Goal: Task Accomplishment & Management: Manage account settings

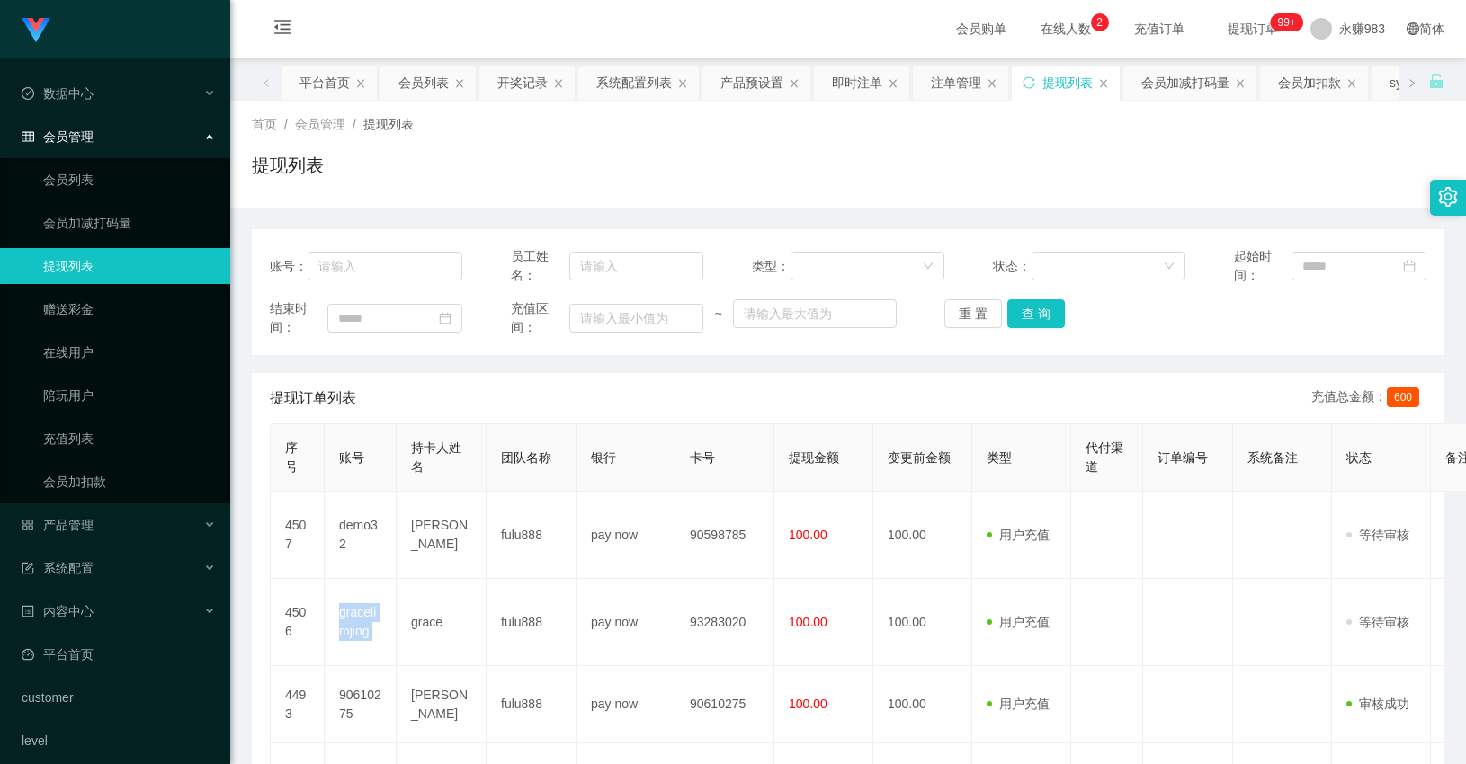
scroll to position [205, 0]
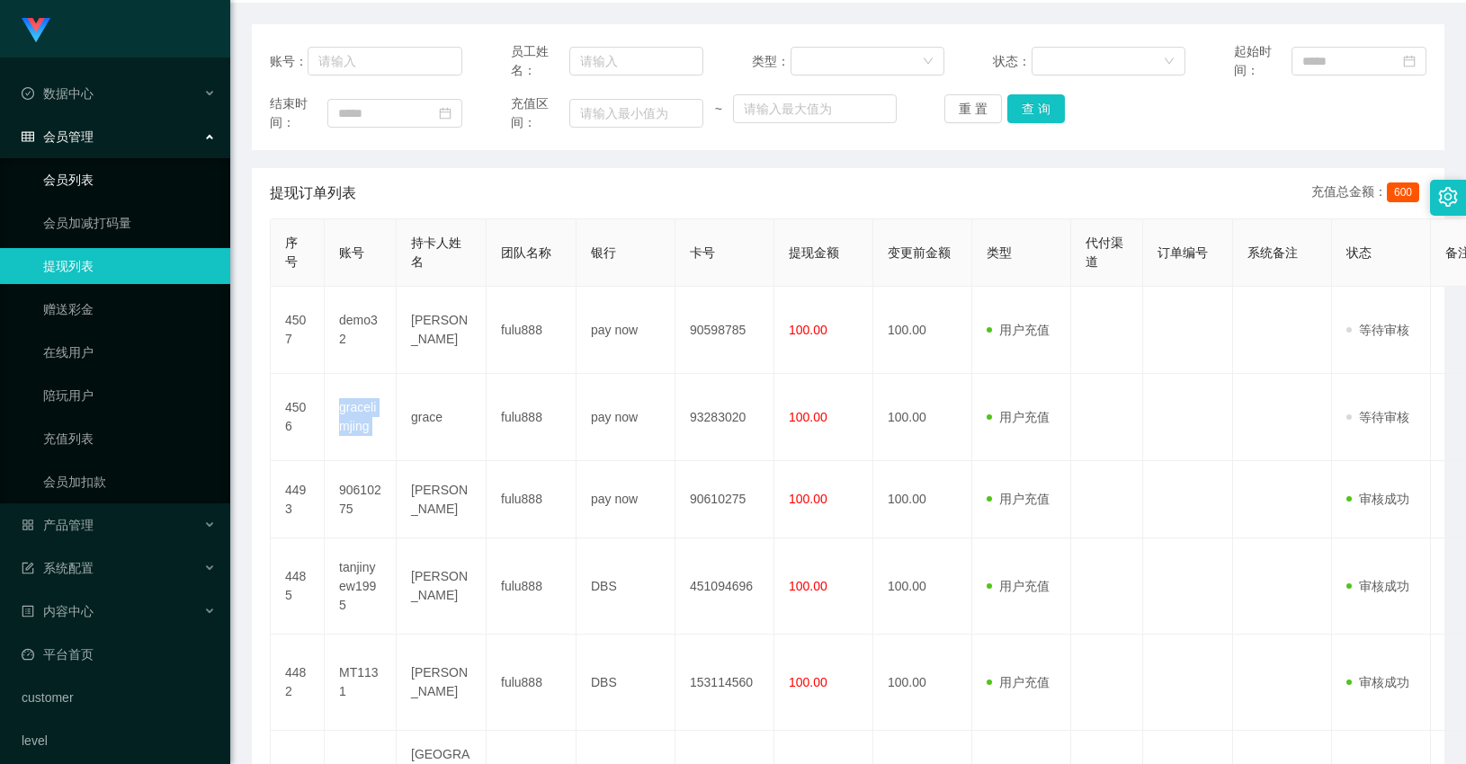
click at [84, 181] on link "会员列表" at bounding box center [129, 180] width 173 height 36
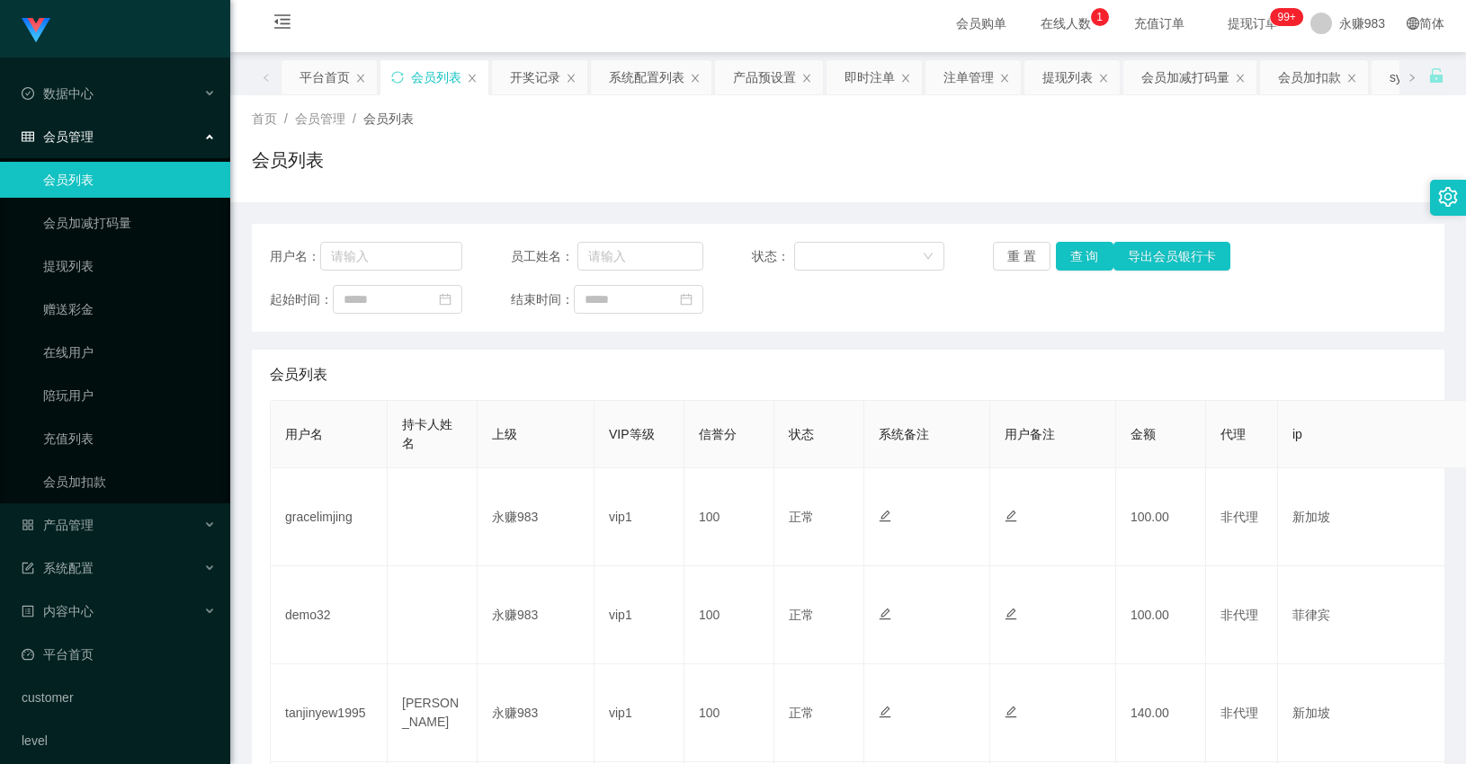
scroll to position [205, 0]
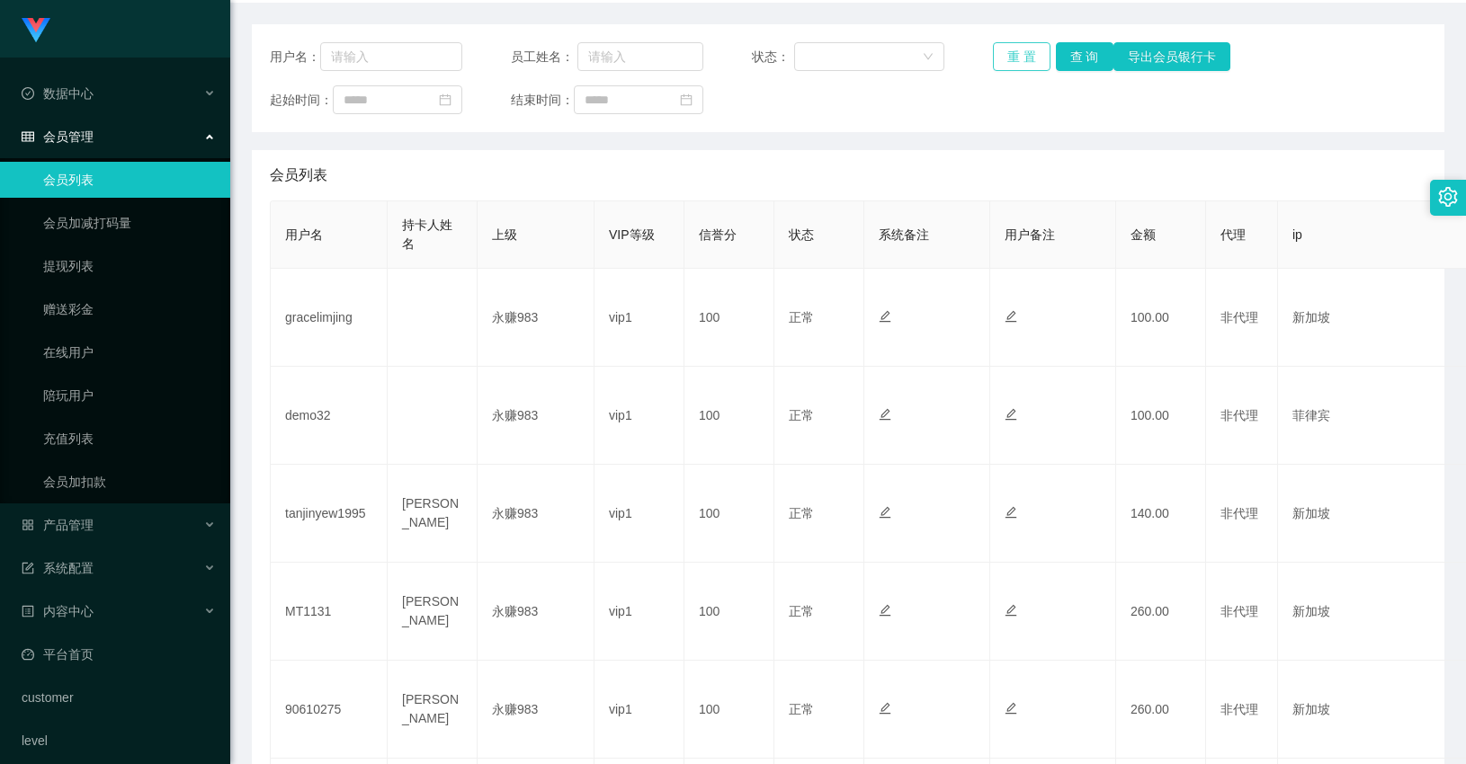
click at [1013, 50] on button "重 置" at bounding box center [1022, 56] width 58 height 29
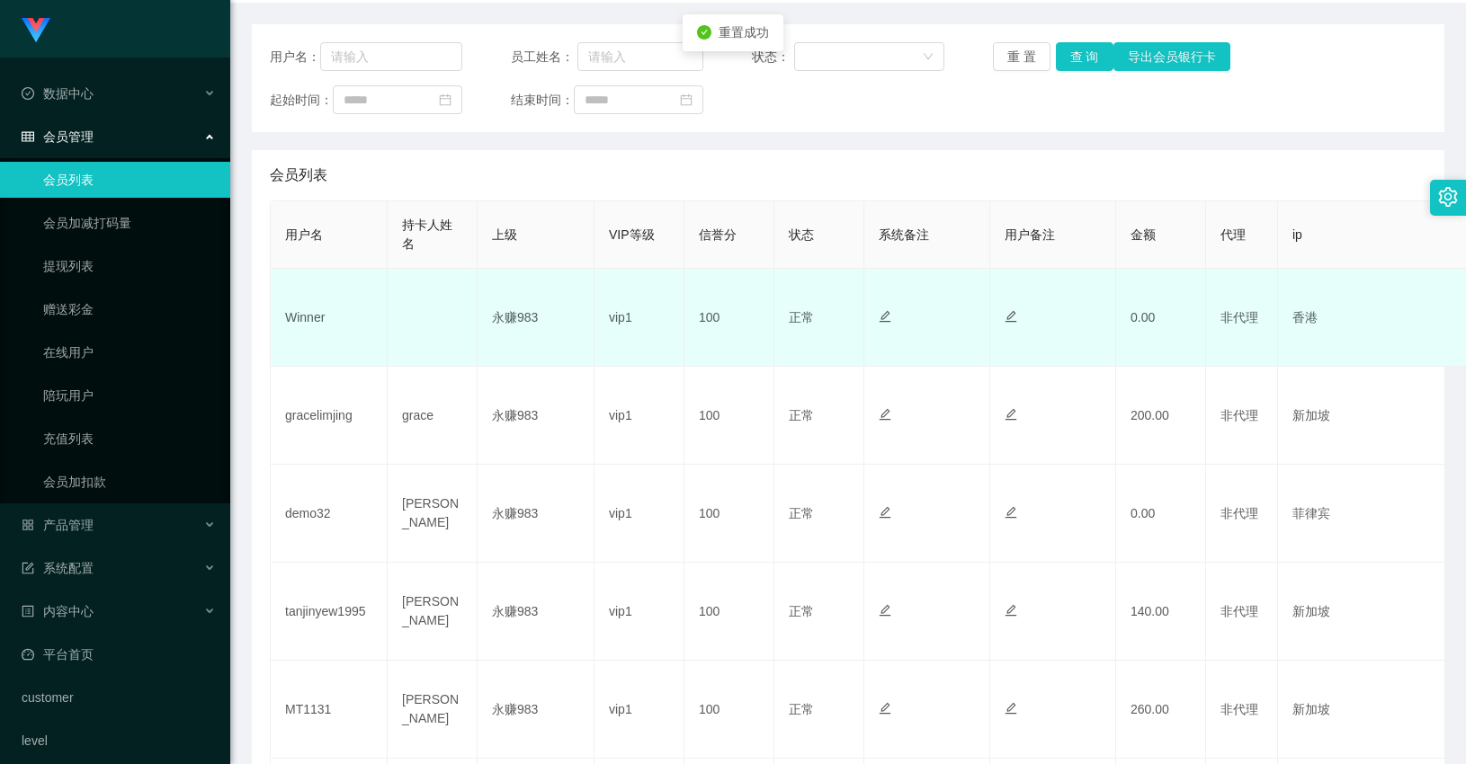
click at [308, 327] on td "Winner" at bounding box center [329, 318] width 117 height 98
click at [308, 326] on td "Winner" at bounding box center [329, 318] width 117 height 98
copy td "Winner"
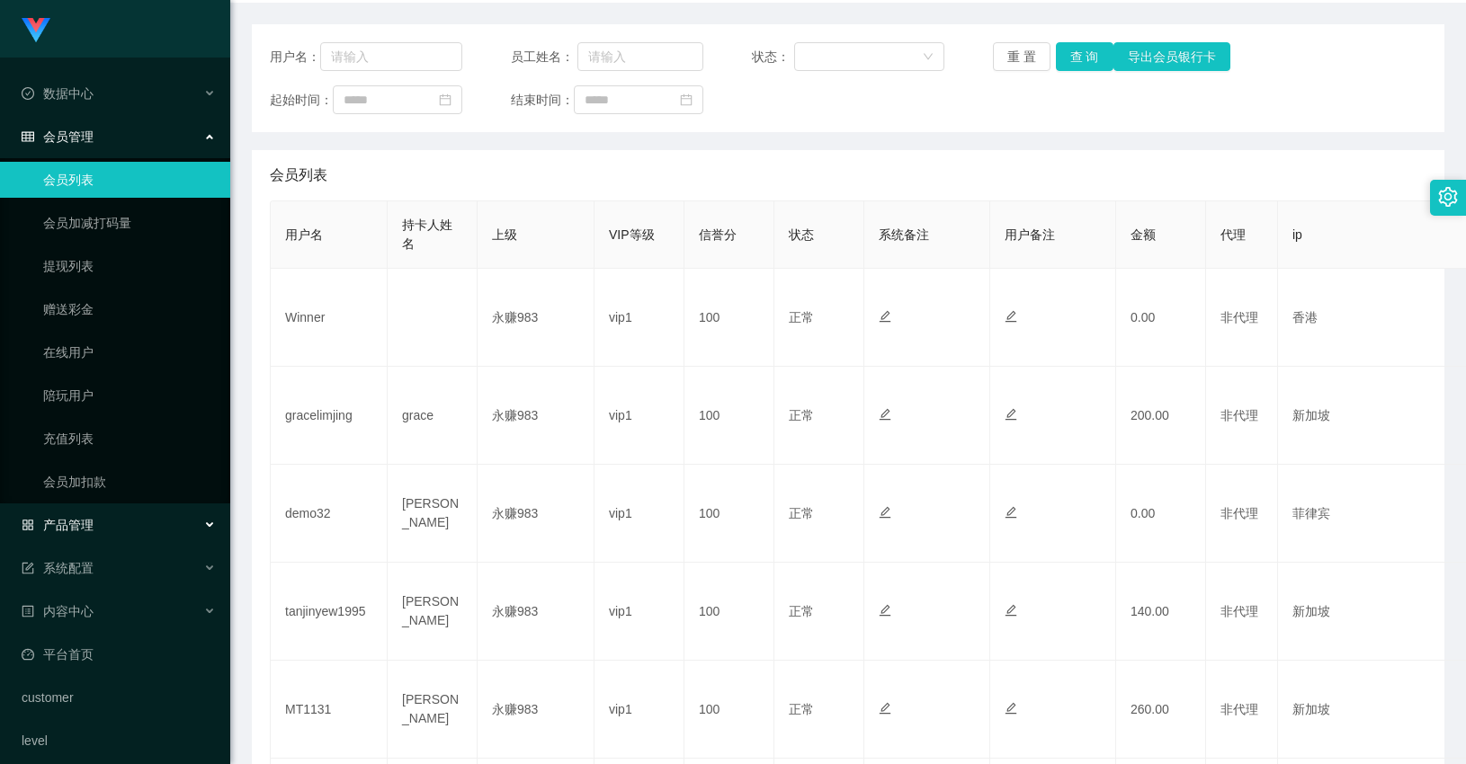
click at [81, 529] on span "产品管理" at bounding box center [58, 525] width 72 height 14
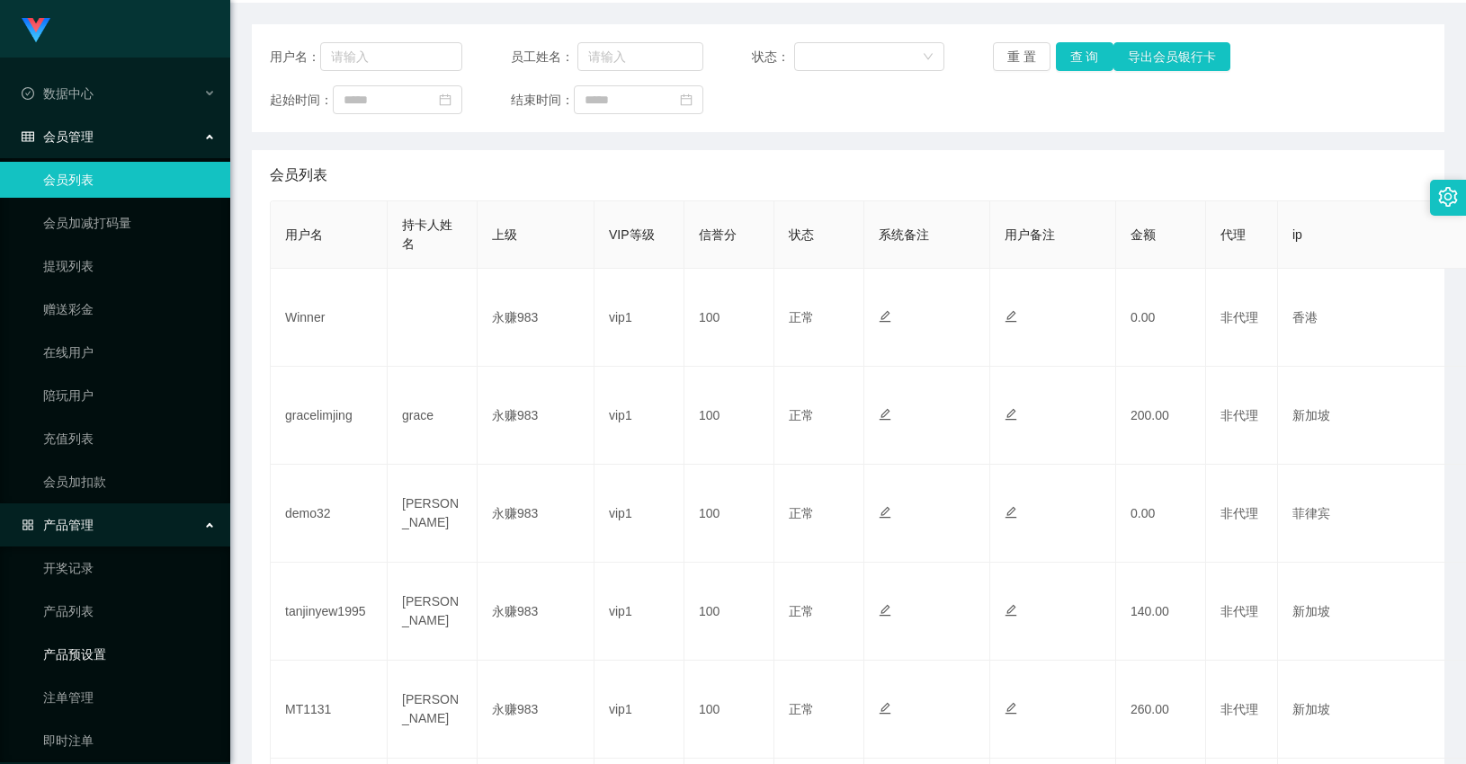
scroll to position [100, 0]
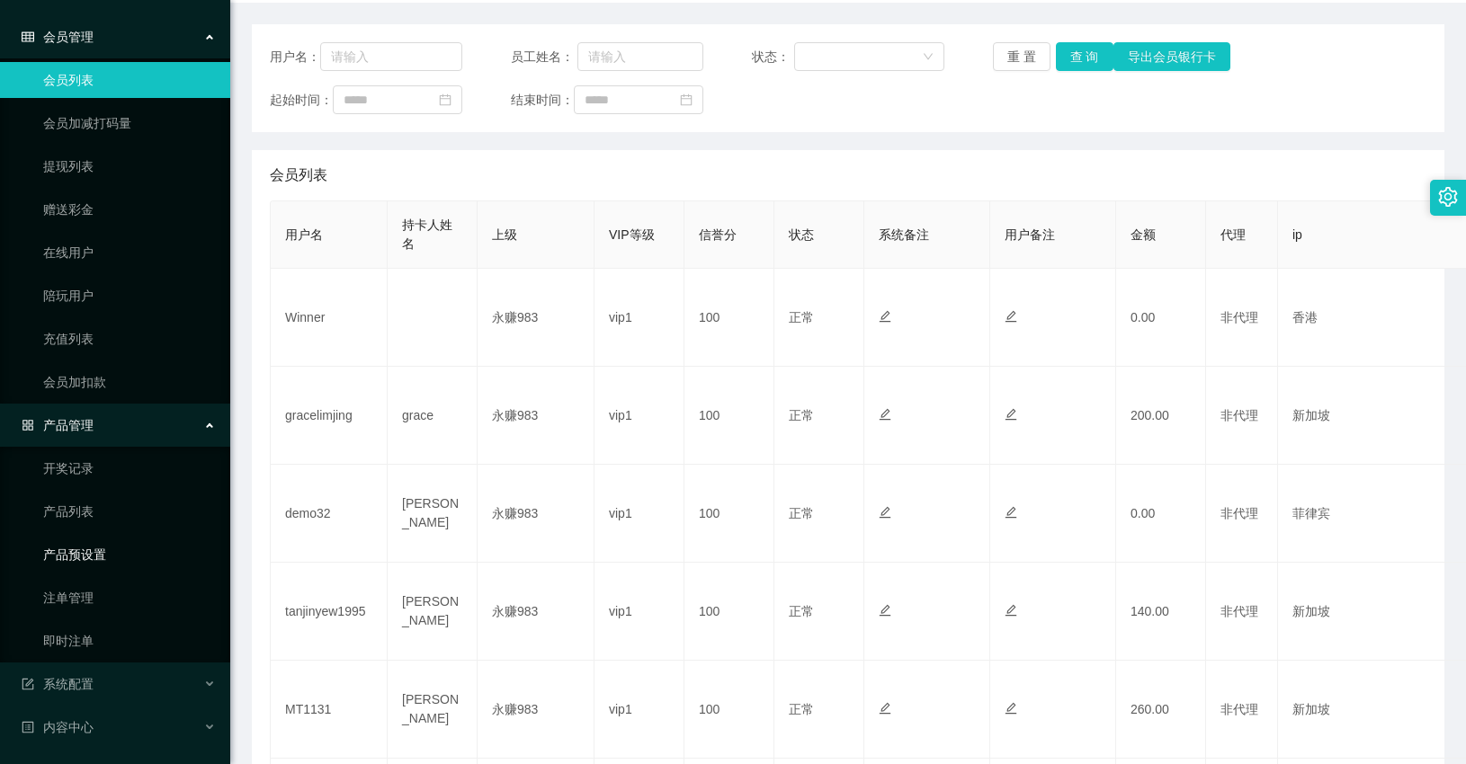
click at [85, 549] on link "产品预设置" at bounding box center [129, 555] width 173 height 36
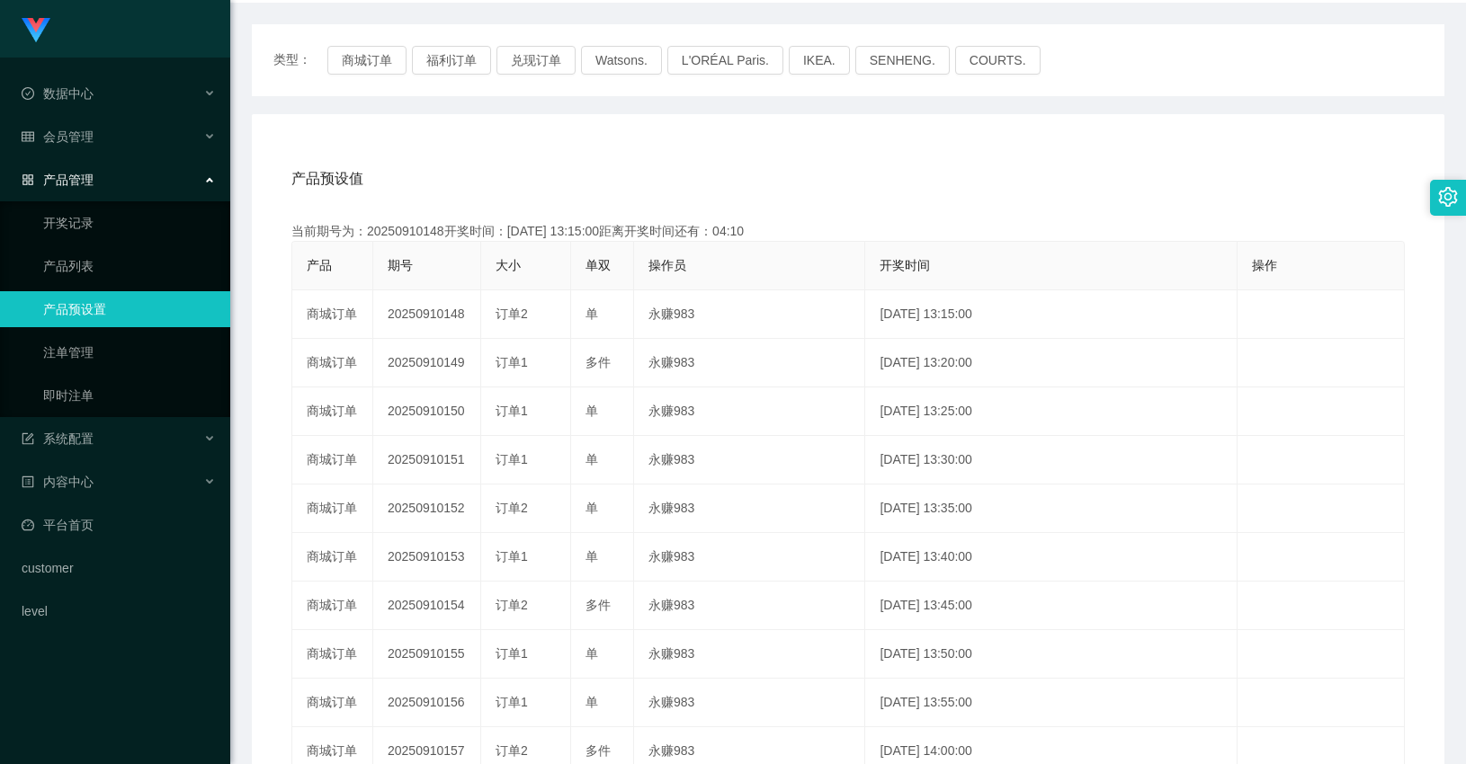
scroll to position [105, 0]
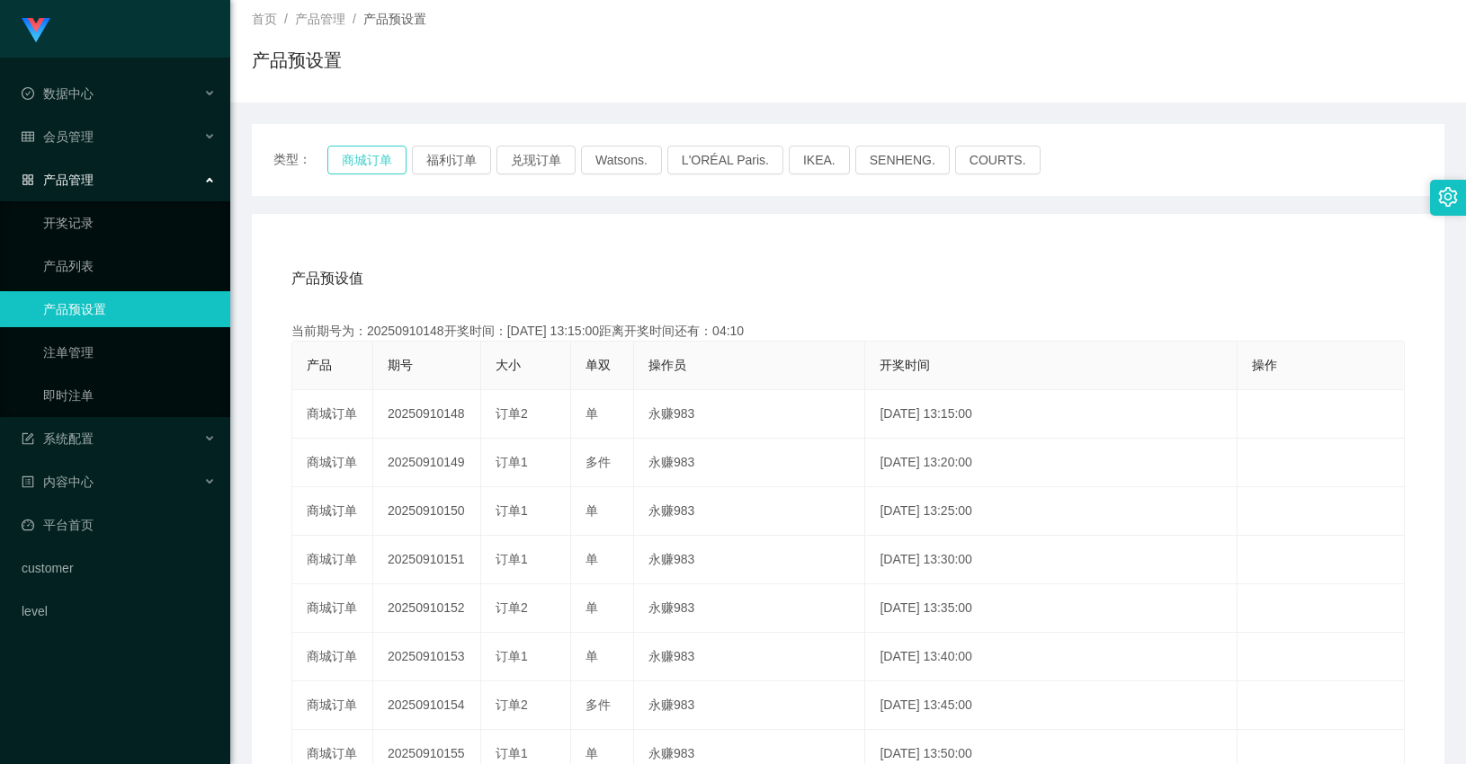
click at [347, 156] on button "商城订单" at bounding box center [366, 160] width 79 height 29
click at [435, 156] on button "福利订单" at bounding box center [451, 160] width 79 height 29
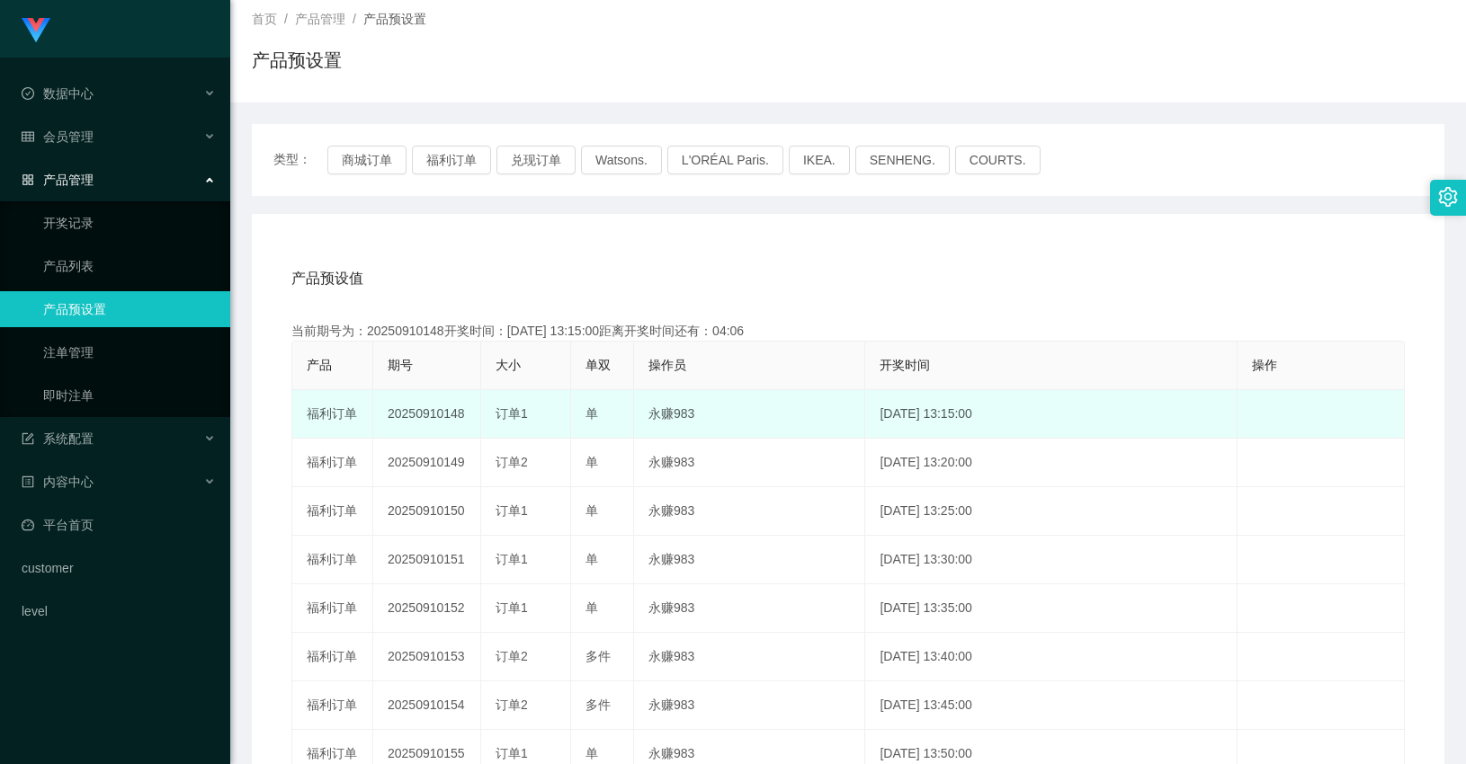
drag, startPoint x: 442, startPoint y: 408, endPoint x: 466, endPoint y: 408, distance: 23.4
click at [466, 408] on td "20250910148" at bounding box center [427, 414] width 108 height 49
copy td "148"
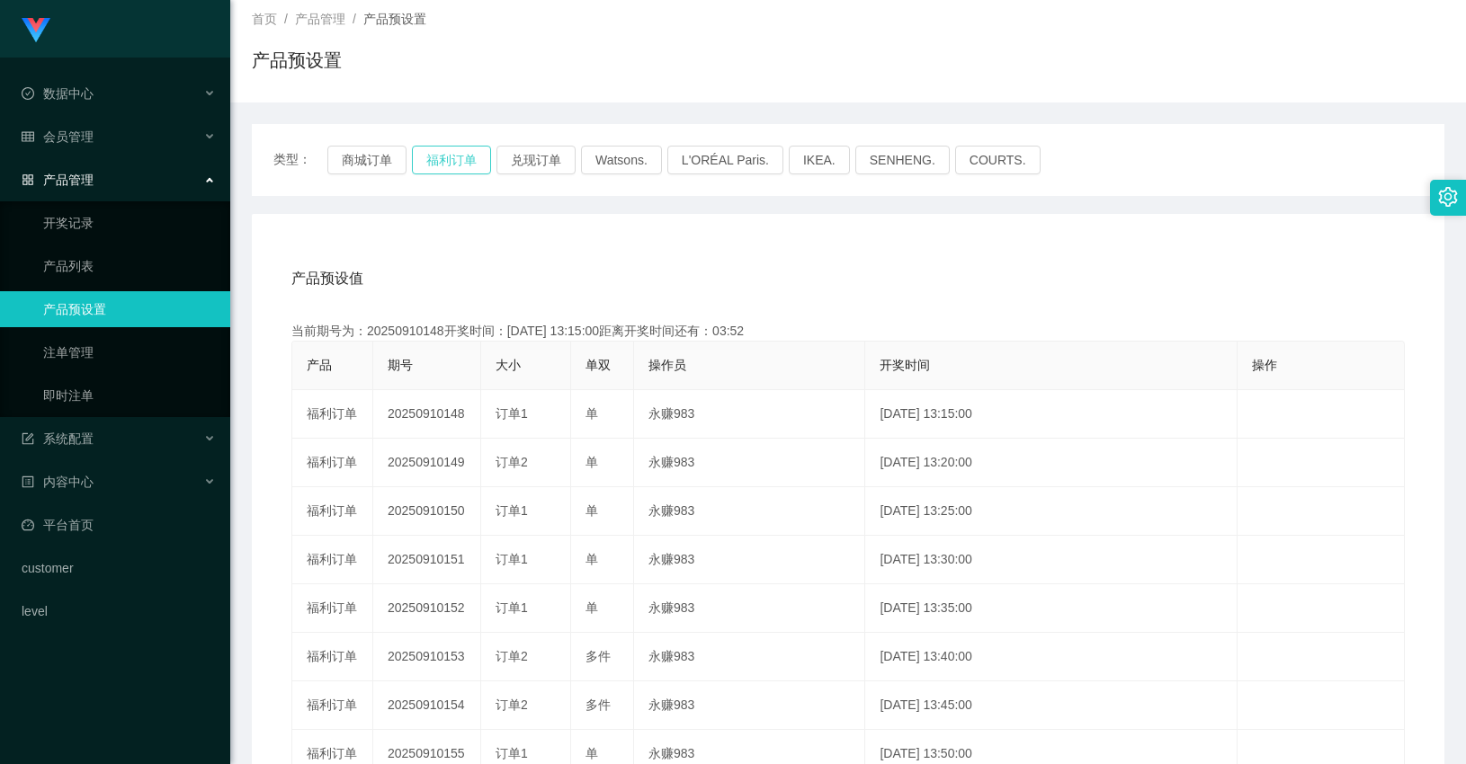
click at [444, 156] on button "福利订单" at bounding box center [451, 160] width 79 height 29
click at [478, 240] on div "产品预设值 添加期号 当前期号为：20250910148开奖时间：[DATE] 13:15:00距离开奖时间还有：03:05 产品 期号 大小 单双 操作员 …" at bounding box center [848, 584] width 1192 height 741
click at [105, 387] on link "即时注单" at bounding box center [129, 396] width 173 height 36
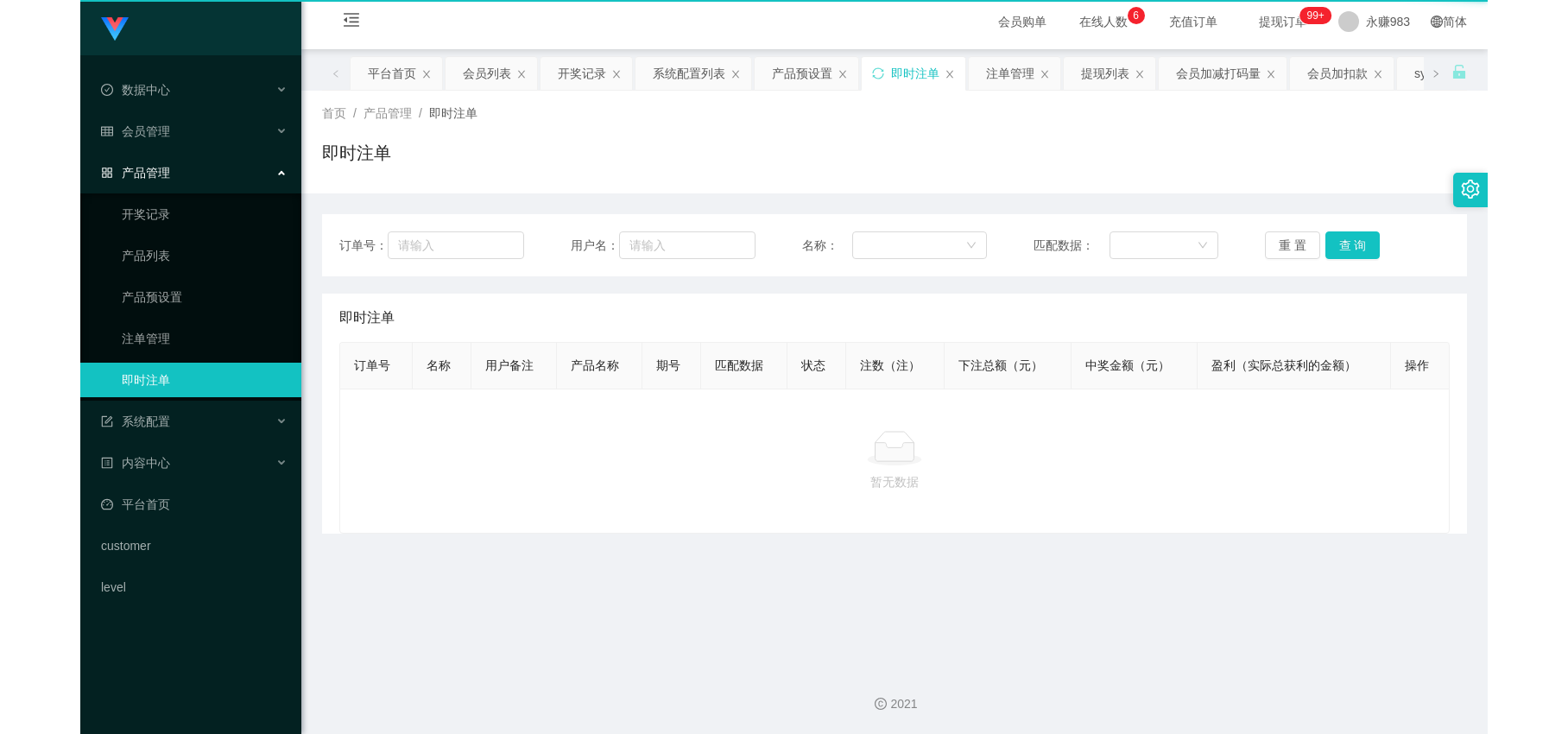
scroll to position [5, 0]
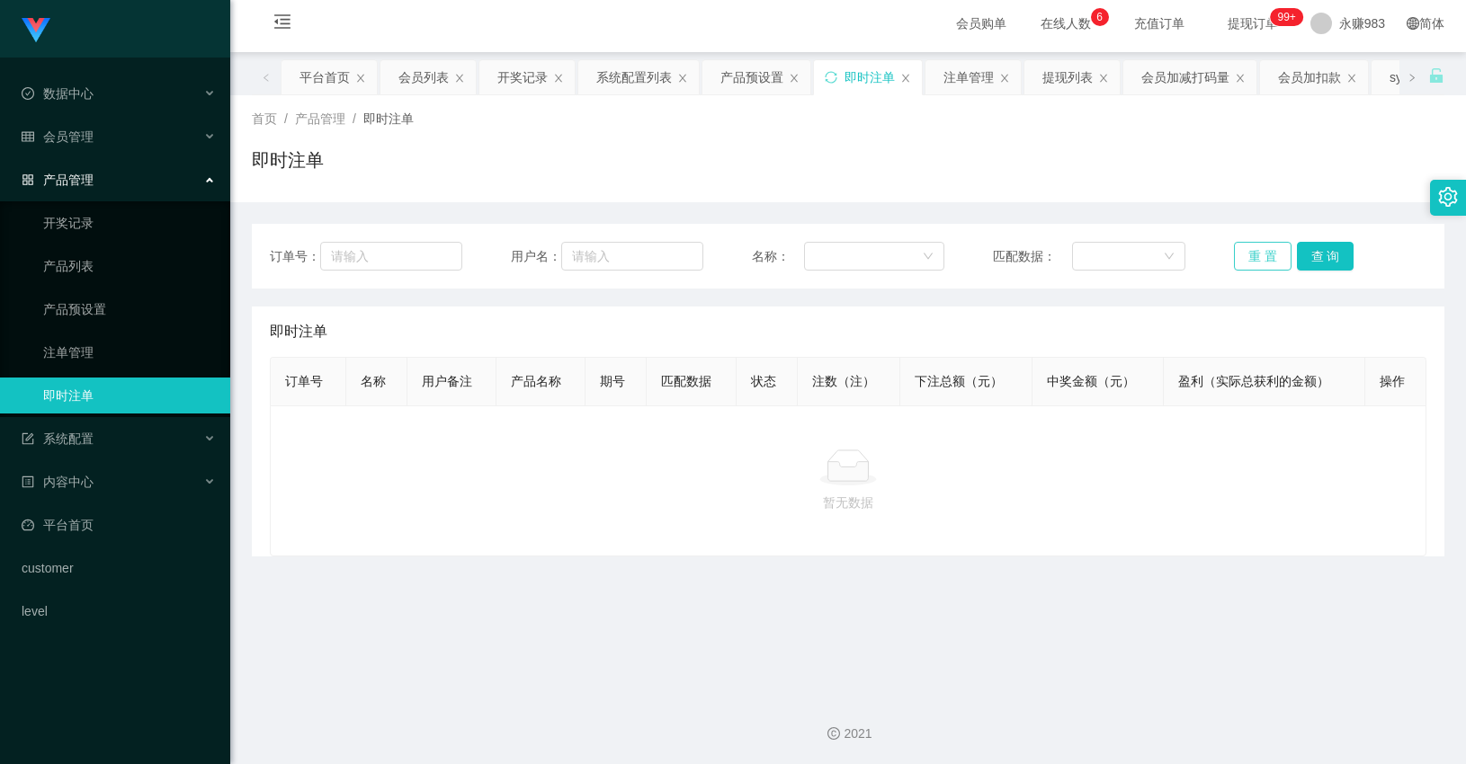
click at [1251, 265] on button "重 置" at bounding box center [1263, 256] width 58 height 29
click at [1251, 264] on button "重 置" at bounding box center [1263, 256] width 58 height 29
click at [1247, 258] on button "重 置" at bounding box center [1263, 256] width 58 height 29
click at [1247, 257] on button "重 置" at bounding box center [1263, 256] width 58 height 29
click at [1252, 254] on button "重 置" at bounding box center [1263, 256] width 58 height 29
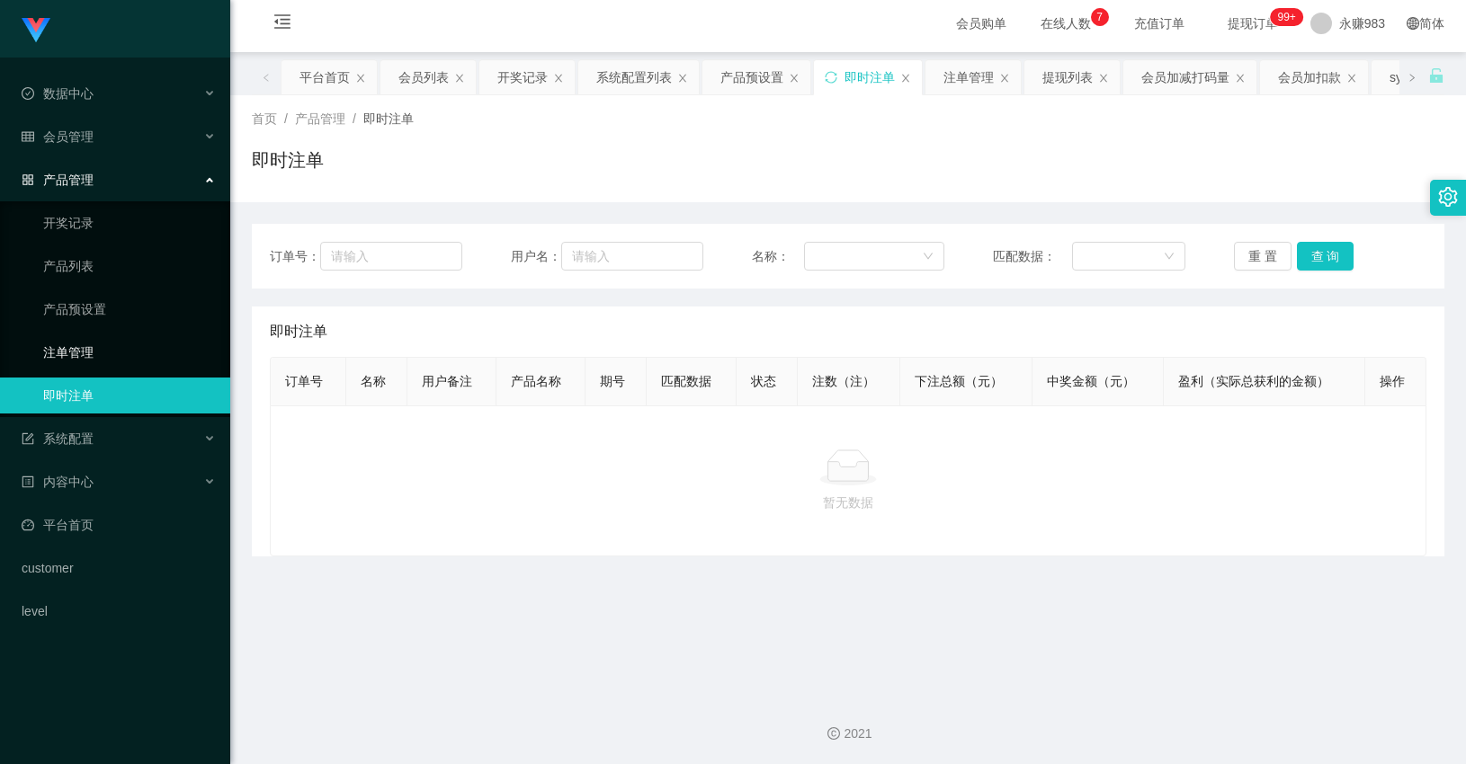
click at [72, 355] on link "注单管理" at bounding box center [129, 353] width 173 height 36
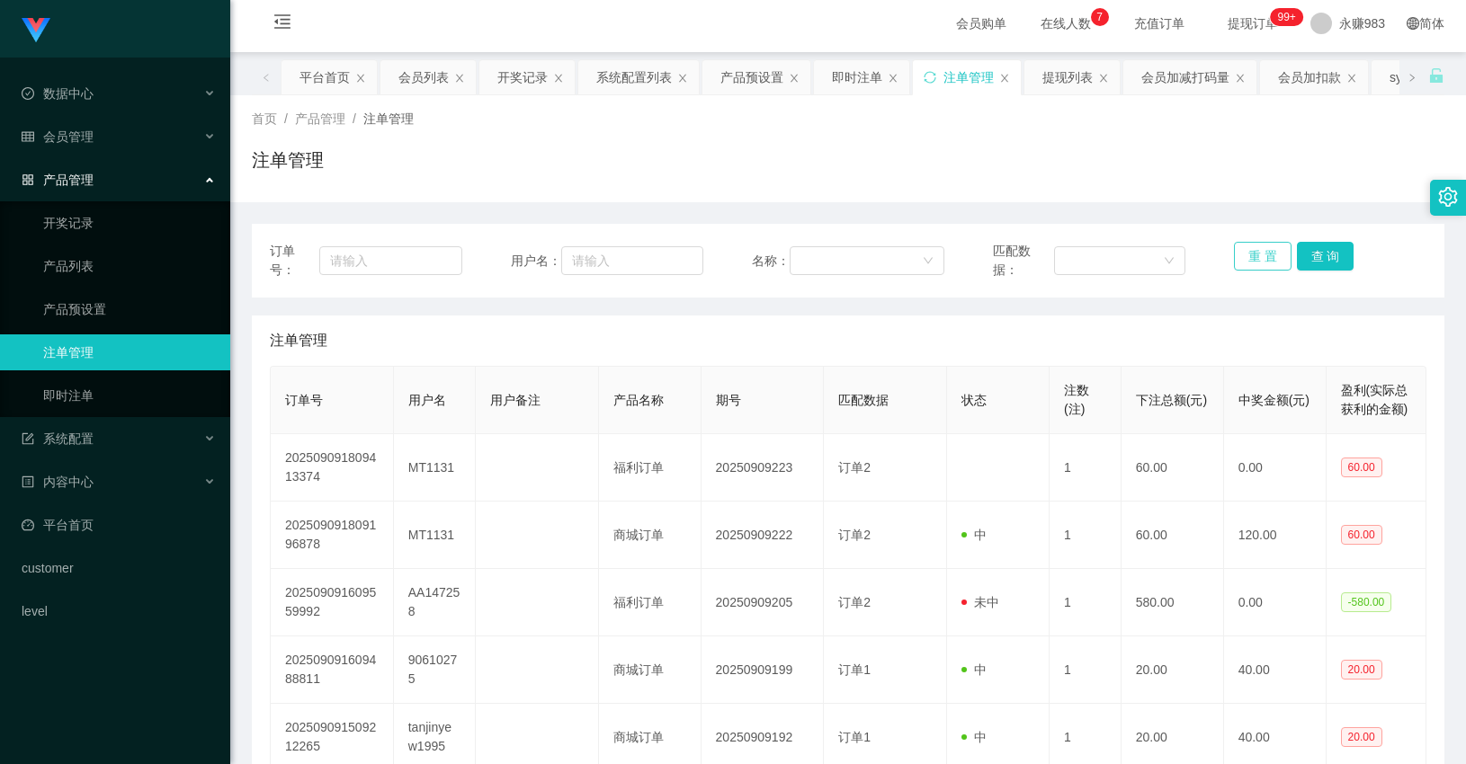
click at [1263, 250] on button "重 置" at bounding box center [1263, 256] width 58 height 29
click at [86, 399] on link "即时注单" at bounding box center [129, 396] width 173 height 36
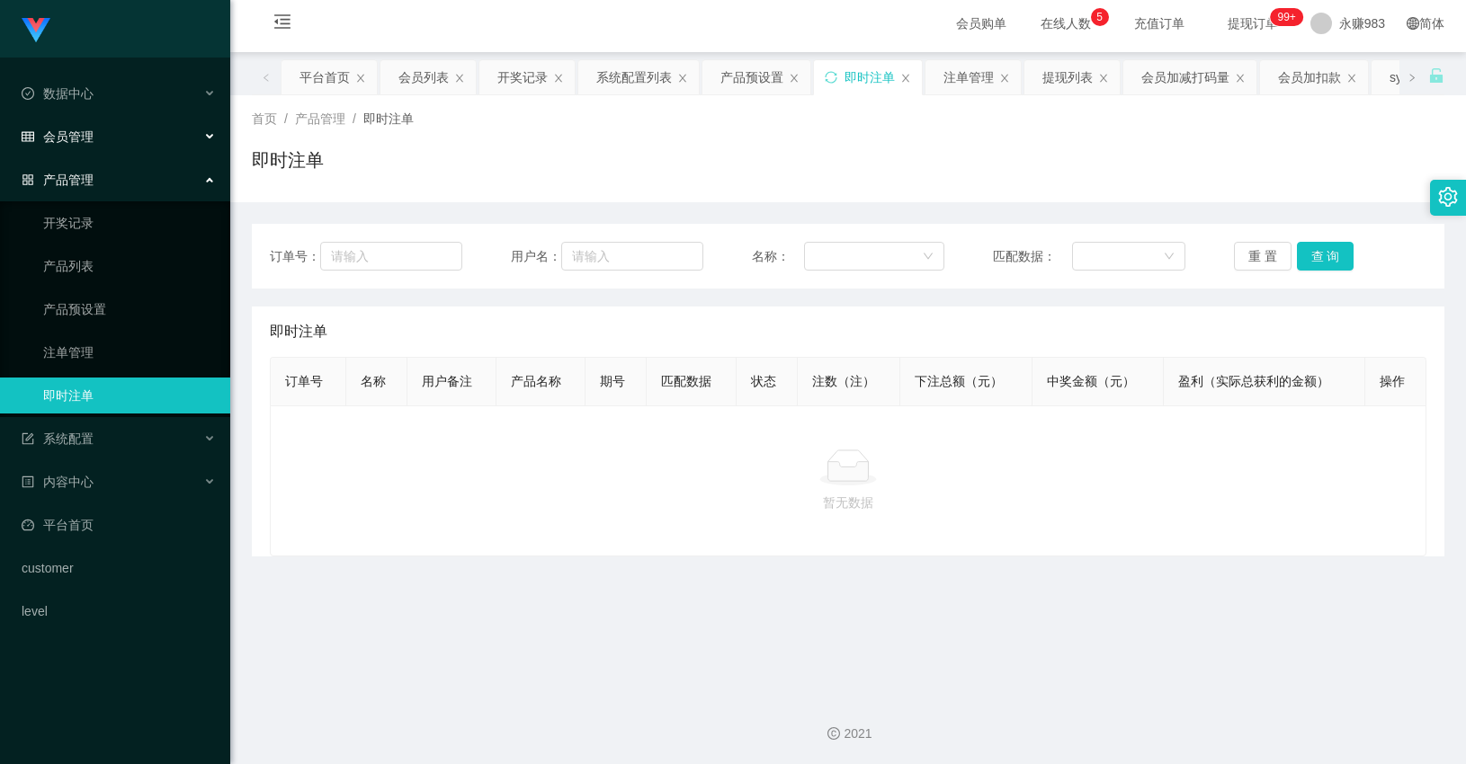
click at [75, 136] on span "会员管理" at bounding box center [58, 136] width 72 height 14
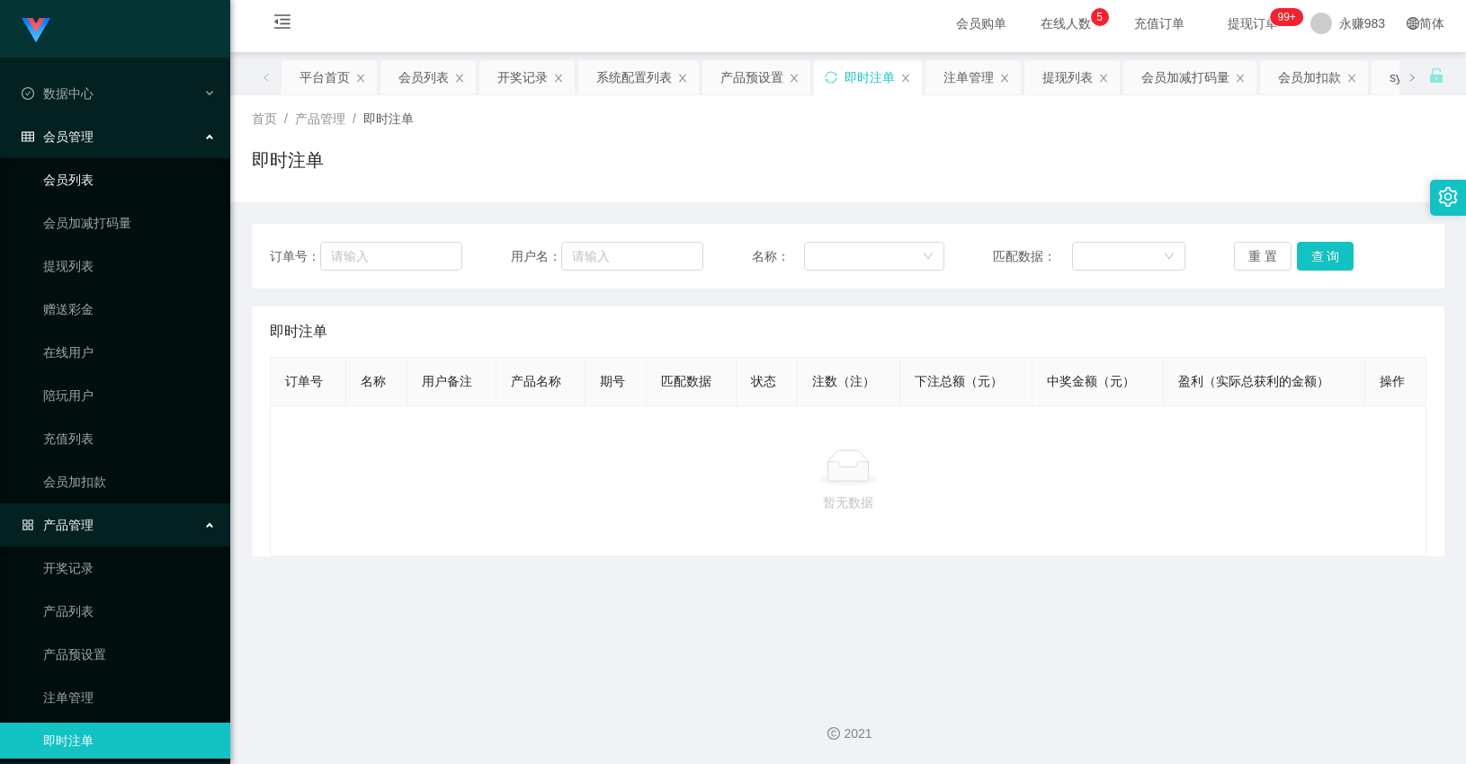
click at [94, 174] on link "会员列表" at bounding box center [129, 180] width 173 height 36
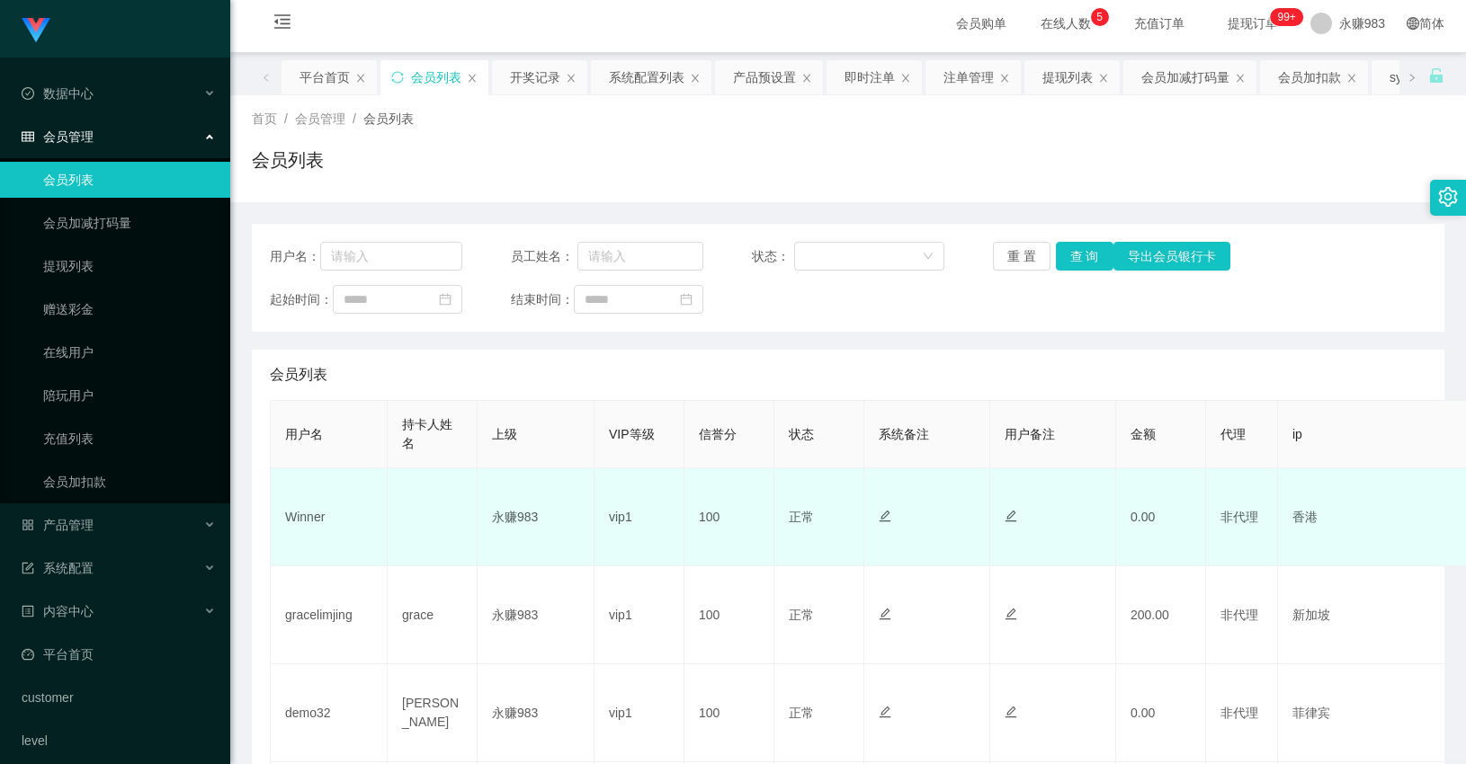
click at [310, 527] on td "Winner" at bounding box center [329, 518] width 117 height 98
copy td "Winner"
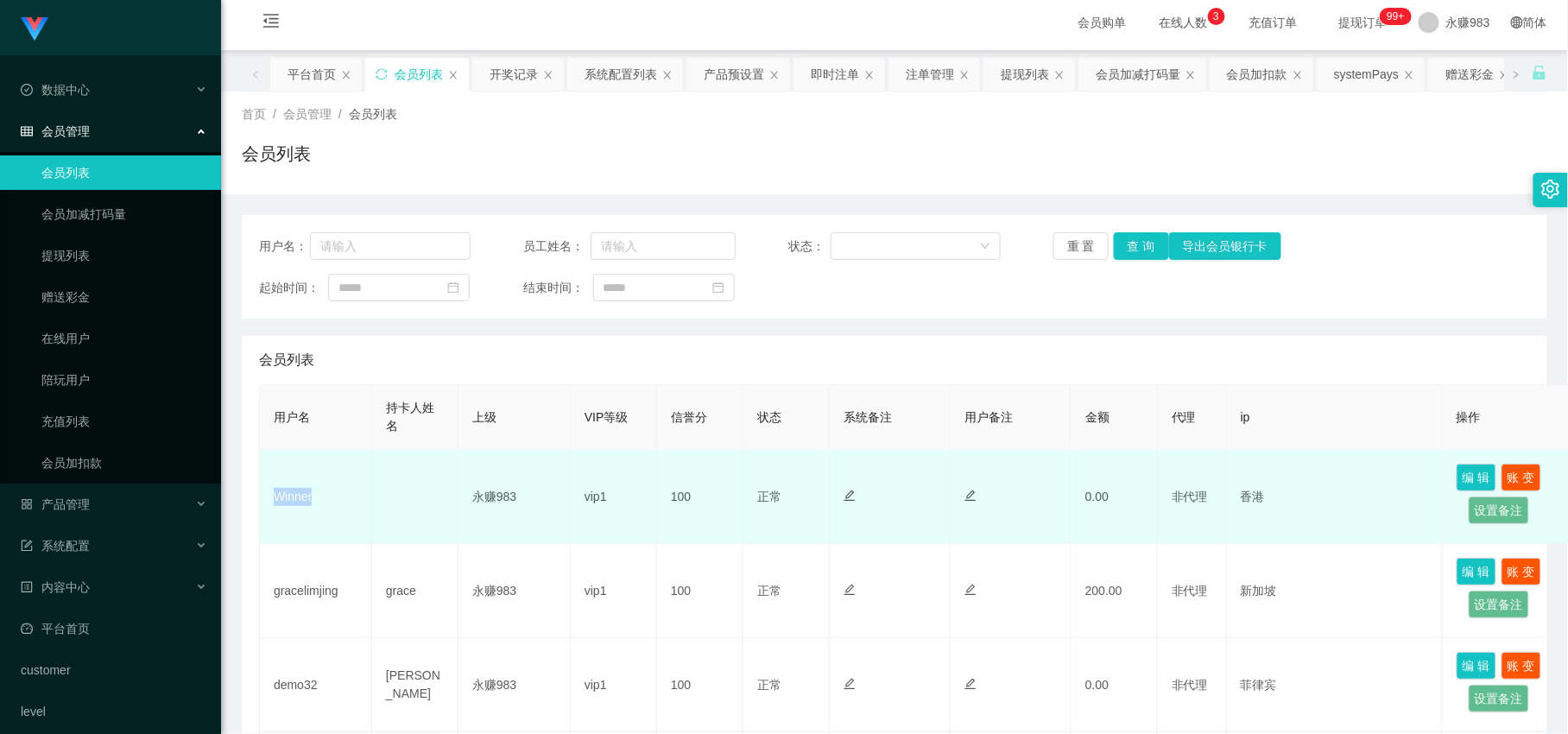
click at [281, 495] on td "Winner" at bounding box center [316, 498] width 112 height 94
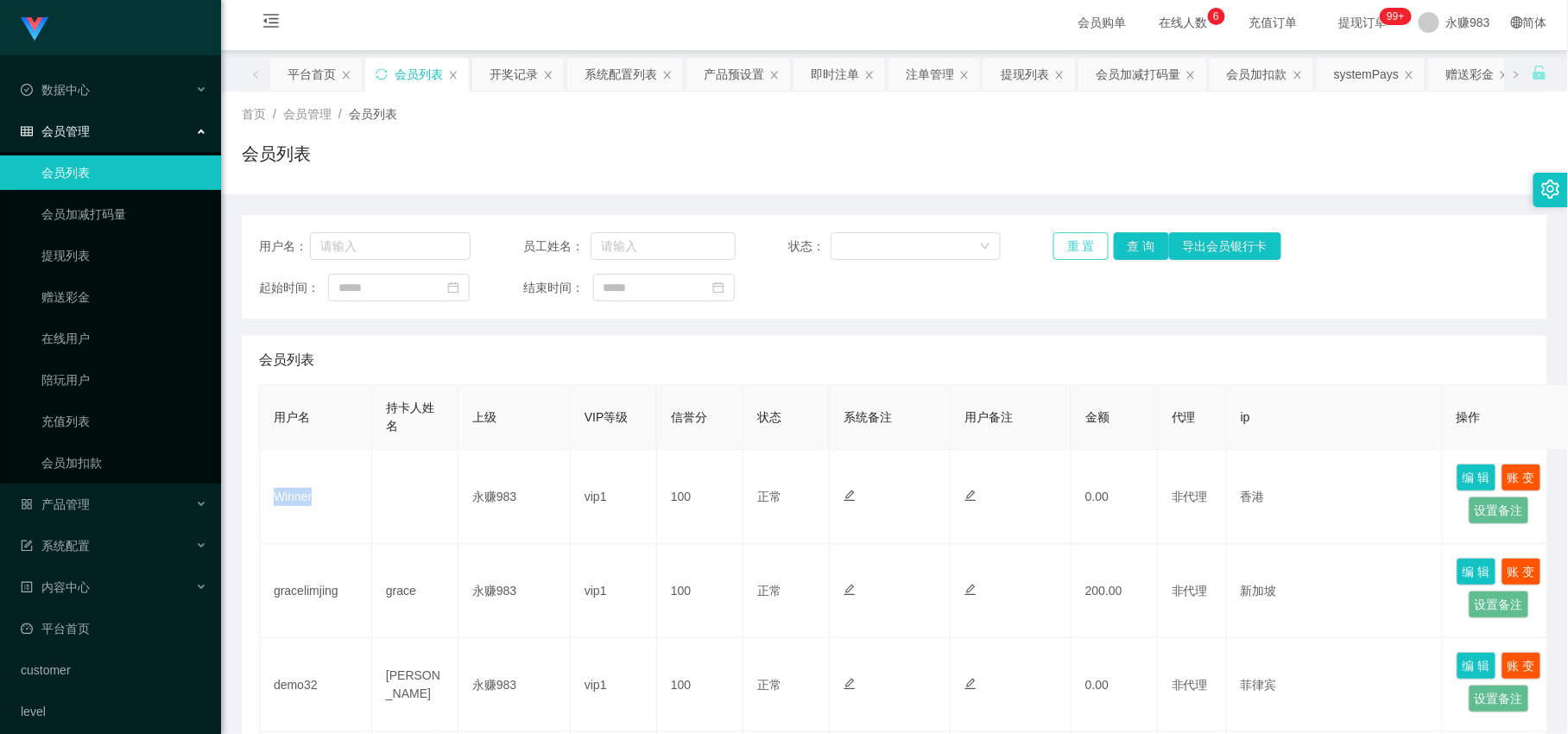
click at [1079, 234] on button "重 置" at bounding box center [1081, 246] width 56 height 28
click at [1075, 244] on button "重 置" at bounding box center [1081, 246] width 56 height 28
